Goal: Task Accomplishment & Management: Manage account settings

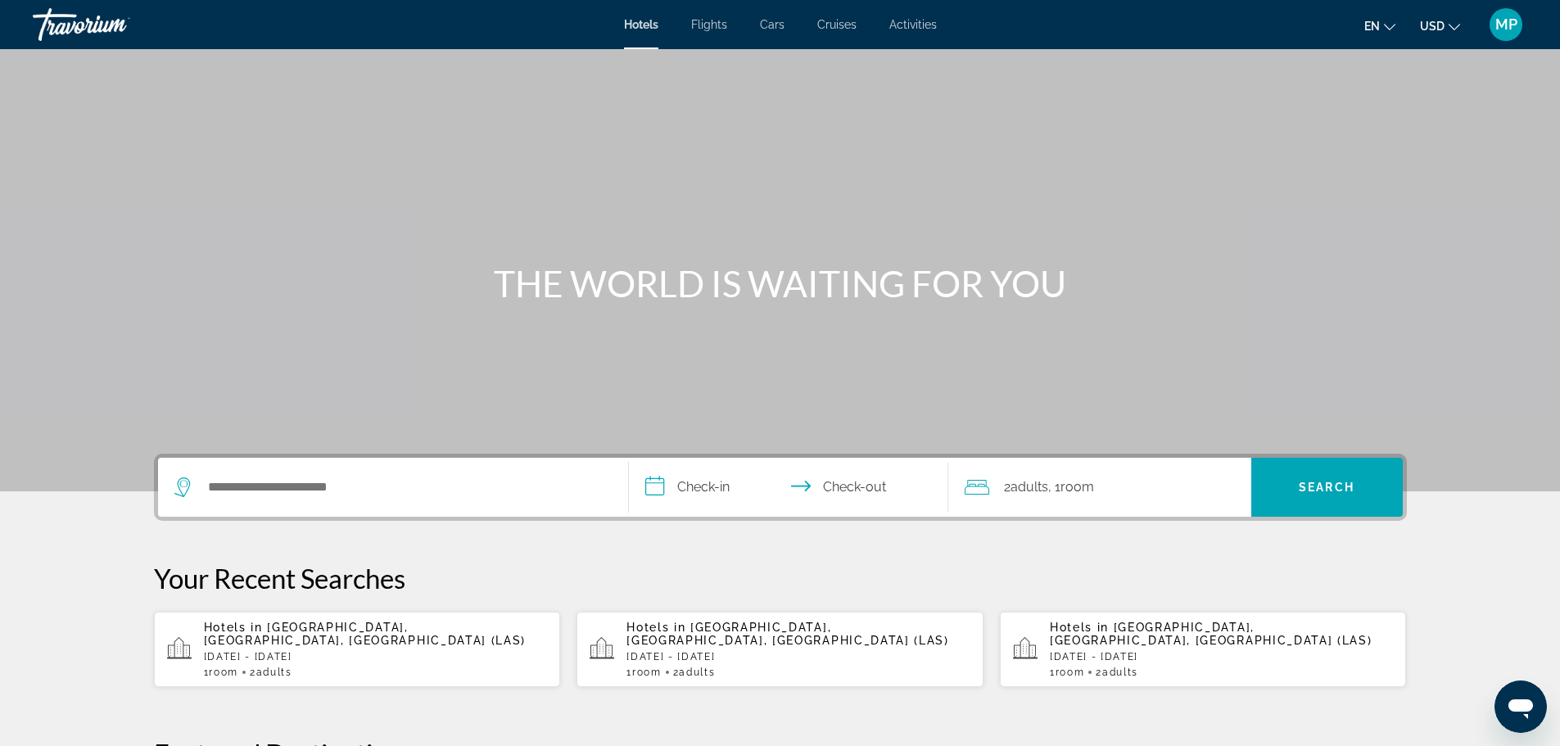
click at [1513, 16] on span "MP" at bounding box center [1506, 24] width 22 height 16
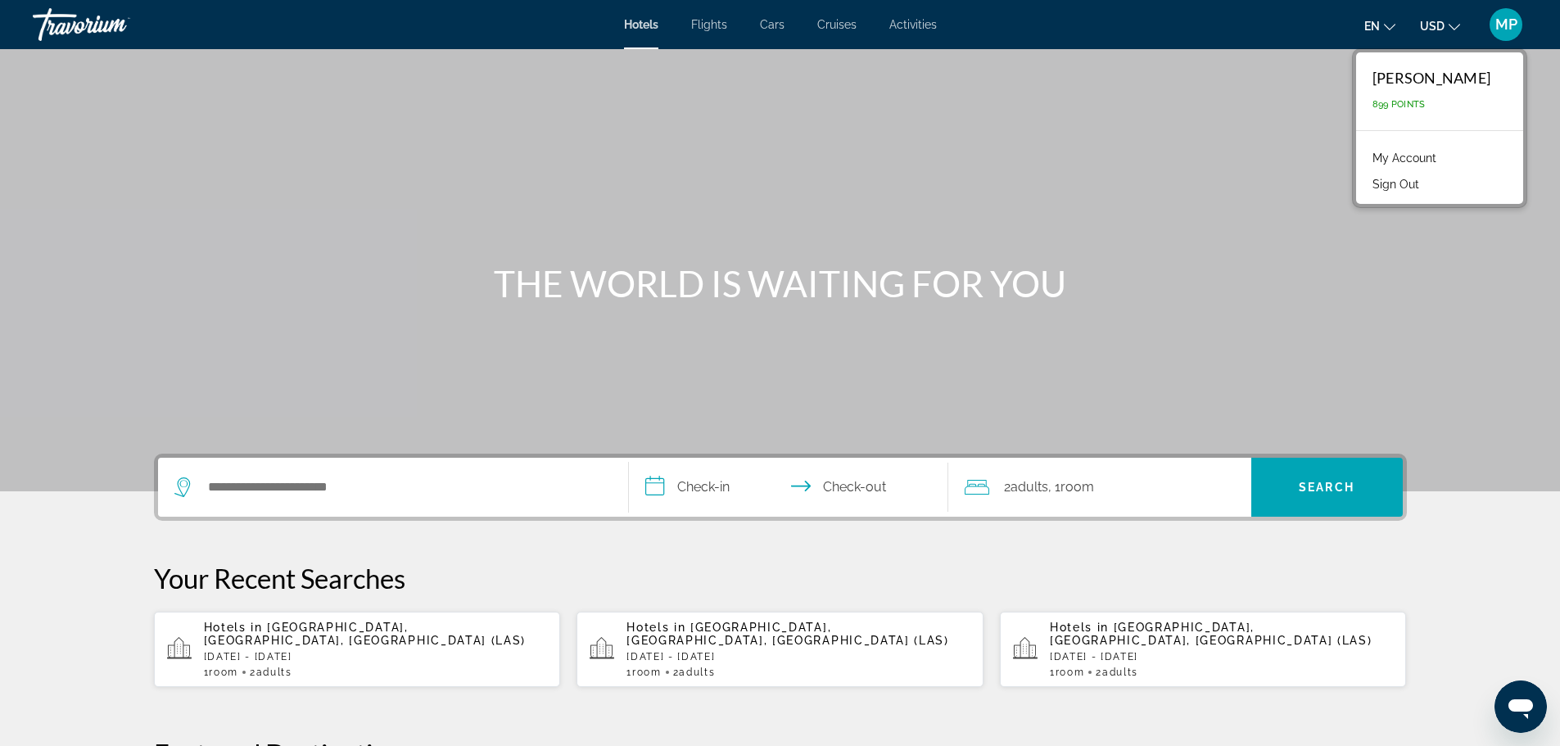
click at [1403, 156] on link "My Account" at bounding box center [1404, 157] width 80 height 21
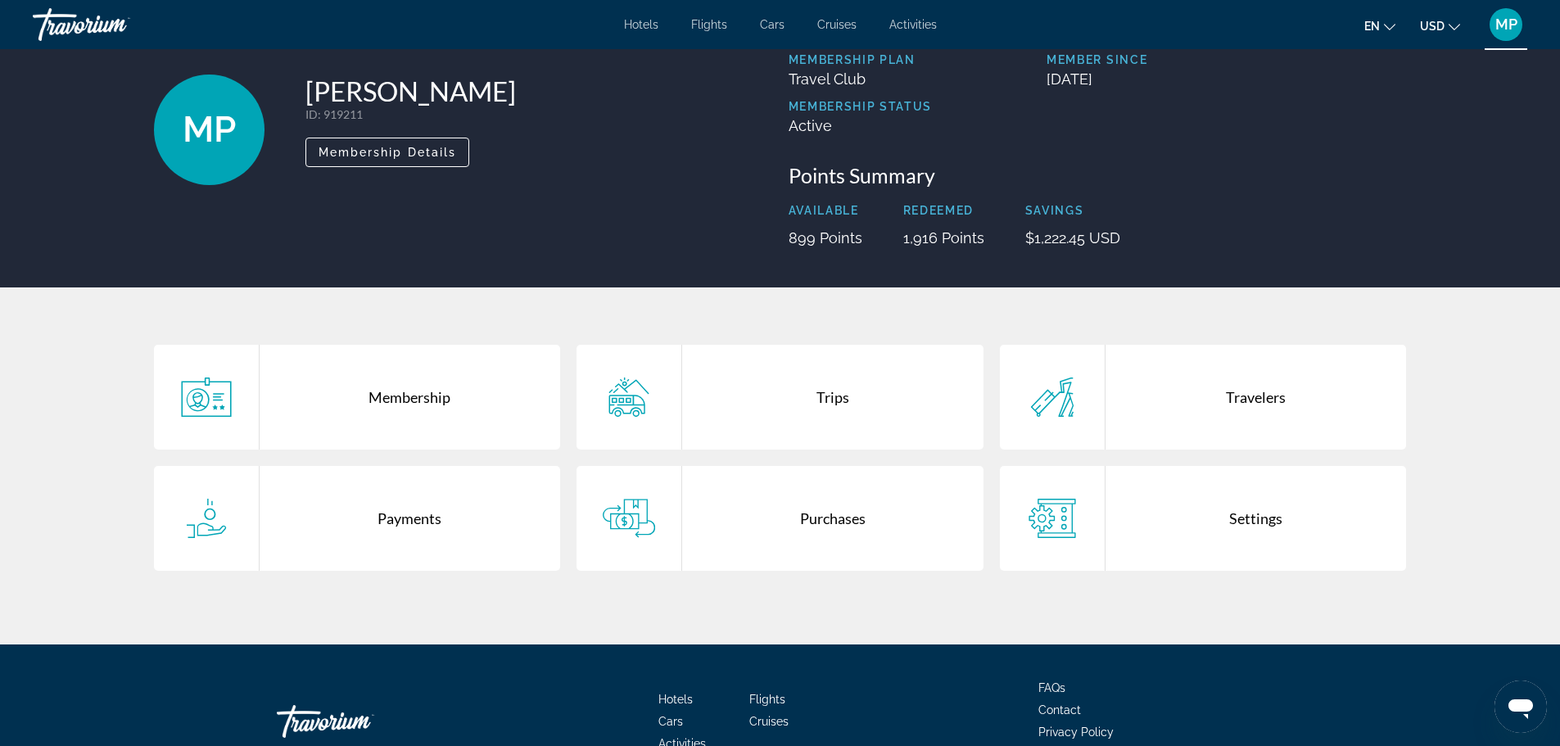
scroll to position [82, 0]
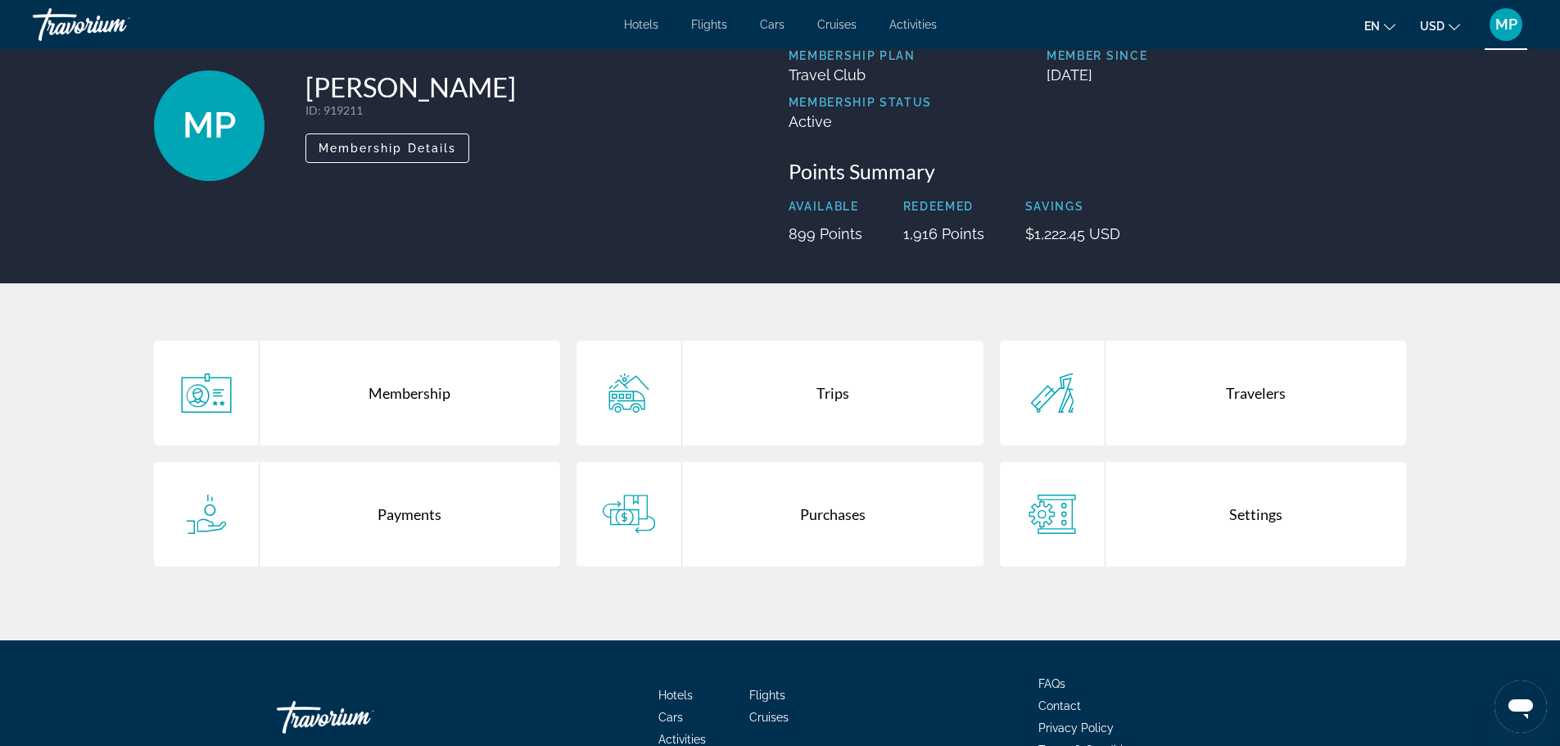
click at [417, 396] on div "Membership" at bounding box center [410, 393] width 301 height 105
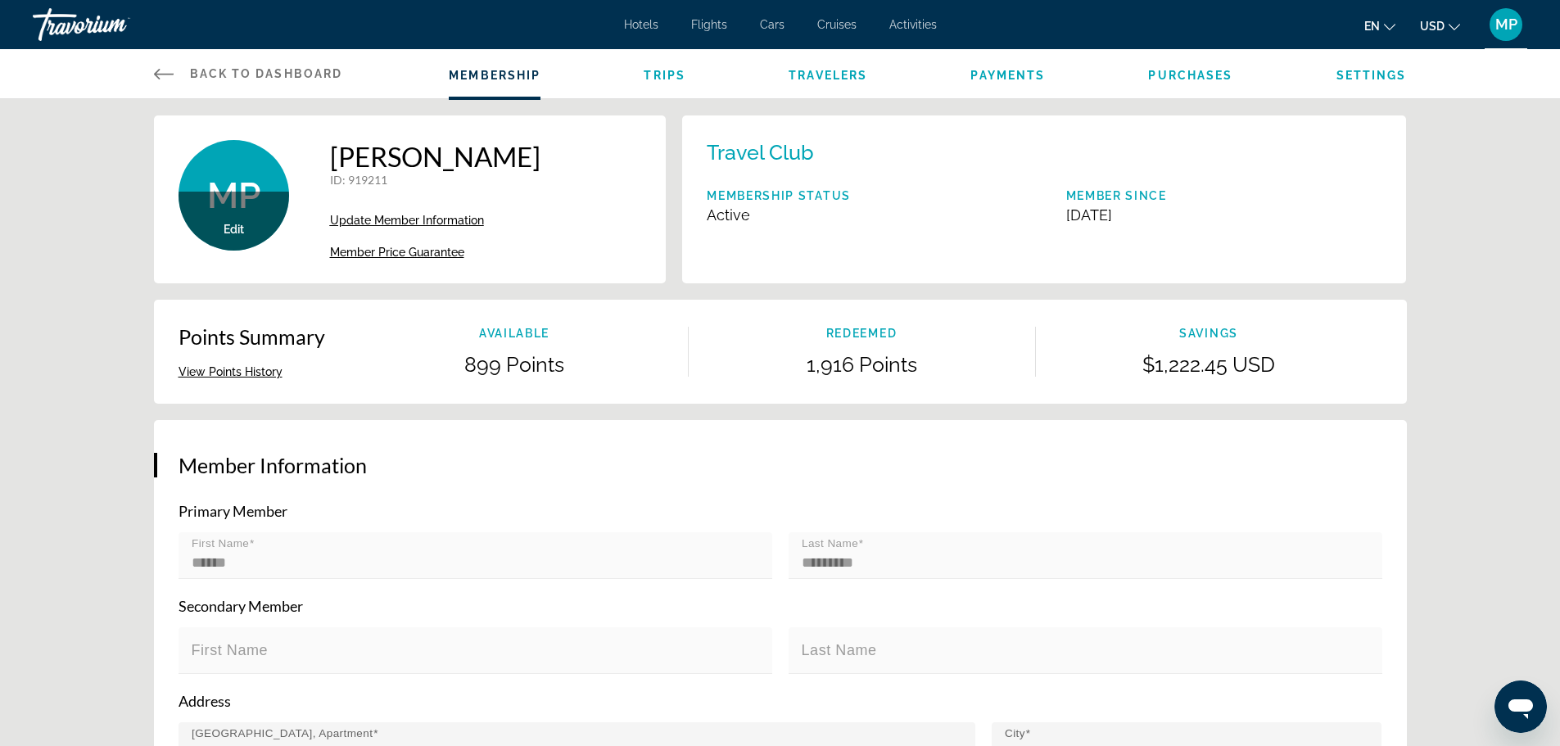
click at [1509, 31] on span "MP" at bounding box center [1506, 24] width 22 height 16
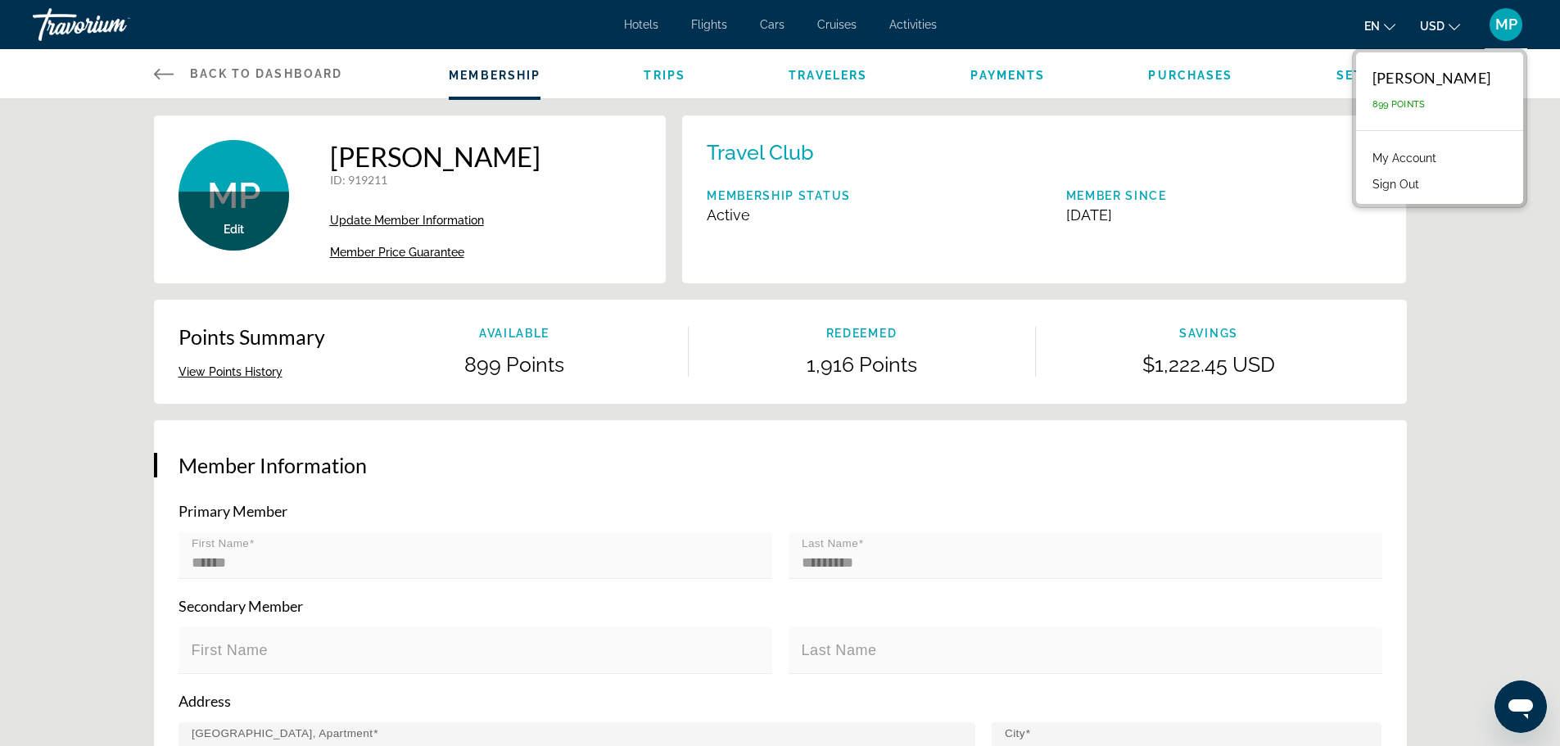
click at [1413, 160] on link "My Account" at bounding box center [1404, 157] width 80 height 21
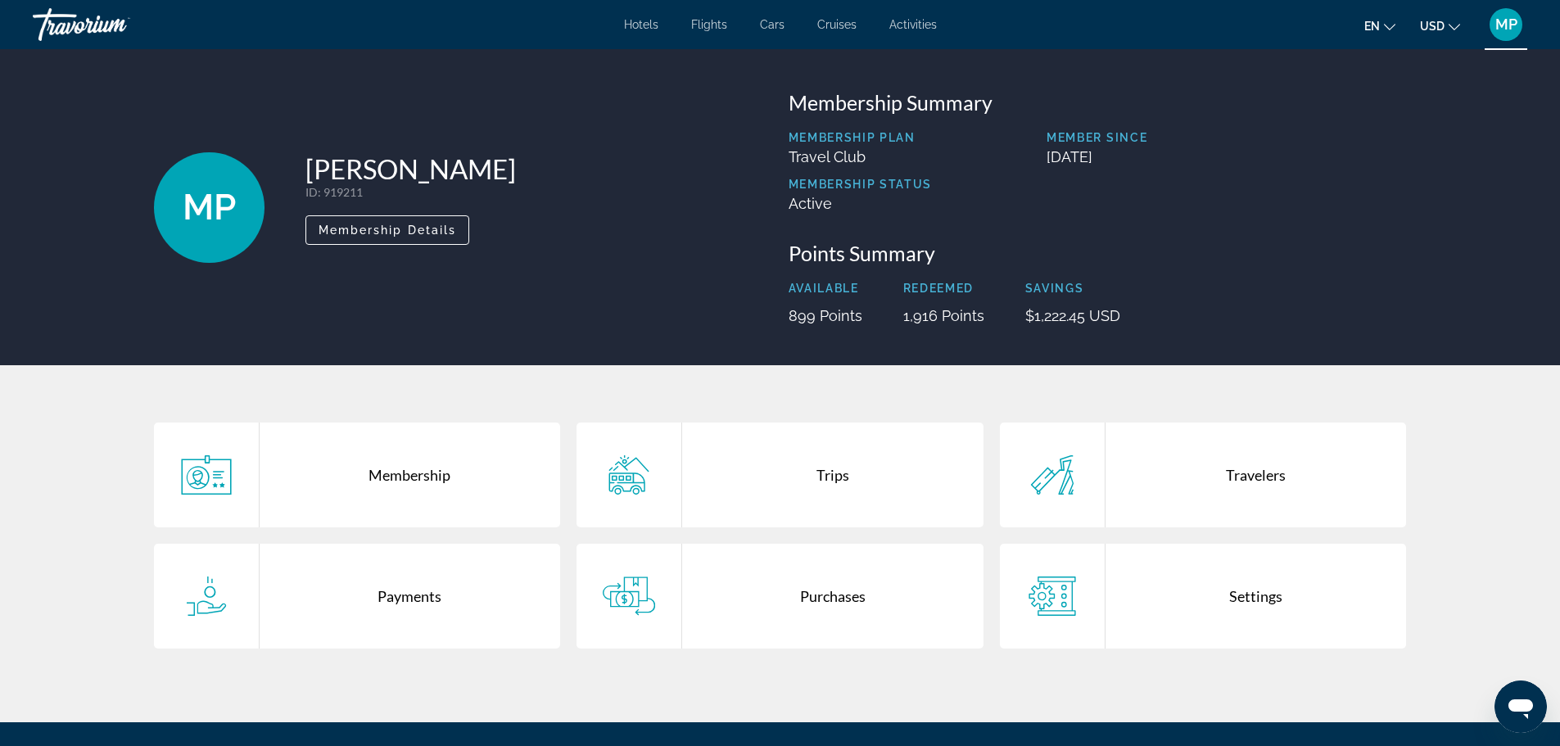
click at [385, 479] on div "Membership" at bounding box center [410, 475] width 301 height 105
